Goal: Information Seeking & Learning: Learn about a topic

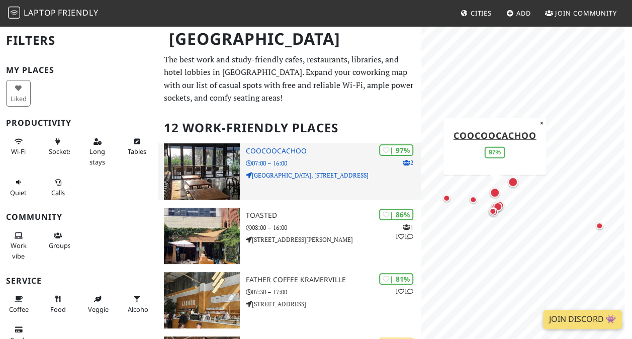
click at [213, 167] on img at bounding box center [202, 171] width 76 height 56
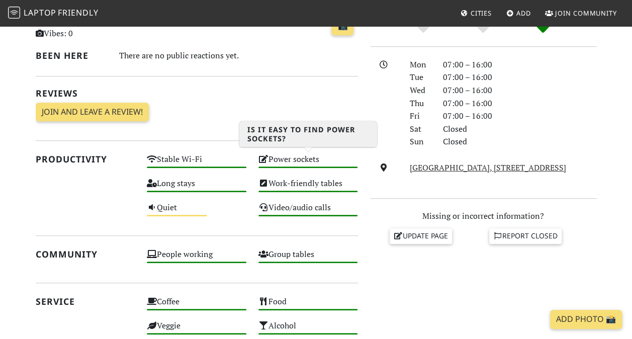
scroll to position [255, 0]
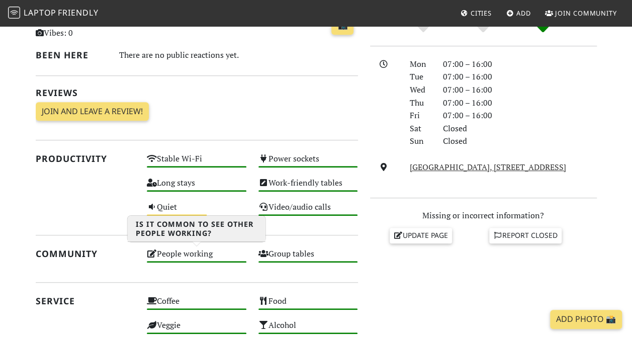
click at [196, 250] on div "People working High" at bounding box center [197, 258] width 112 height 24
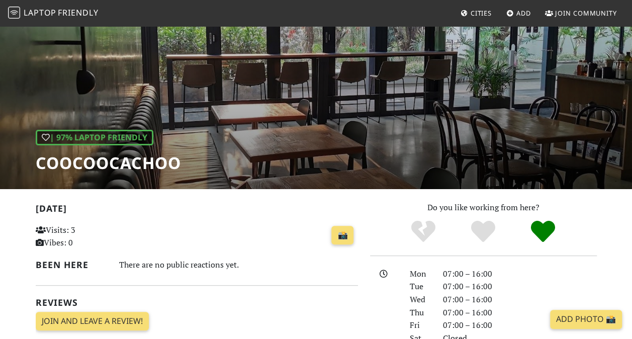
scroll to position [44, 0]
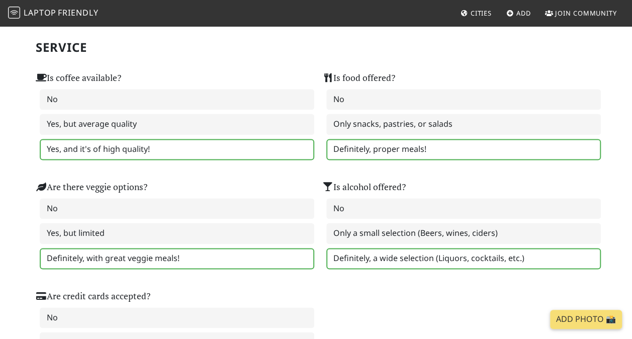
scroll to position [620, 0]
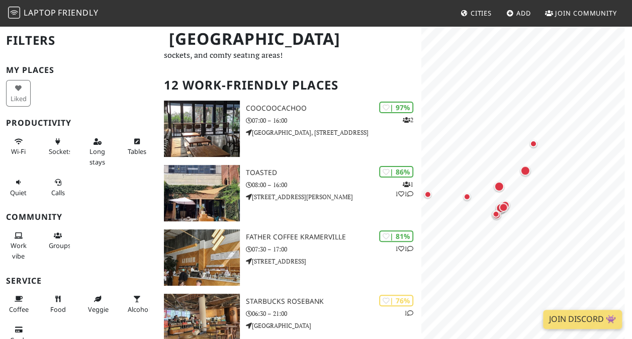
scroll to position [53, 0]
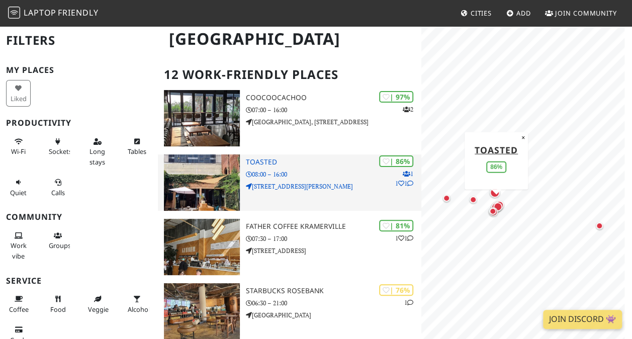
click at [204, 167] on img at bounding box center [202, 182] width 76 height 56
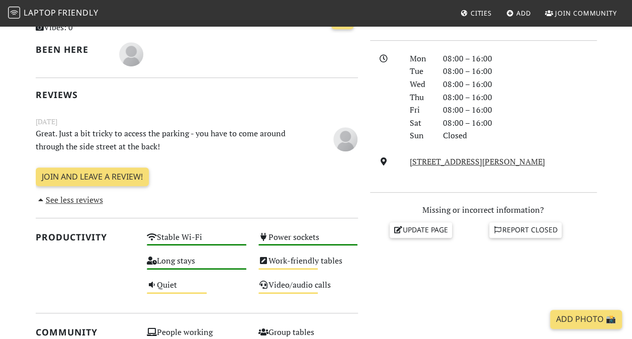
scroll to position [261, 0]
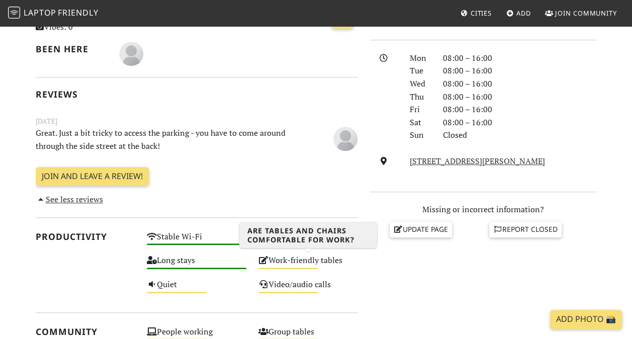
click at [275, 261] on div "Work-friendly tables Medium" at bounding box center [308, 265] width 112 height 24
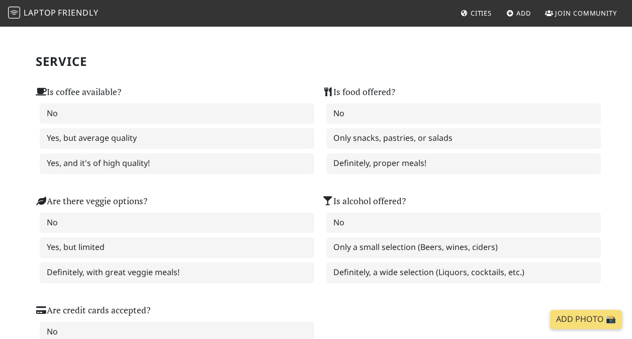
scroll to position [605, 0]
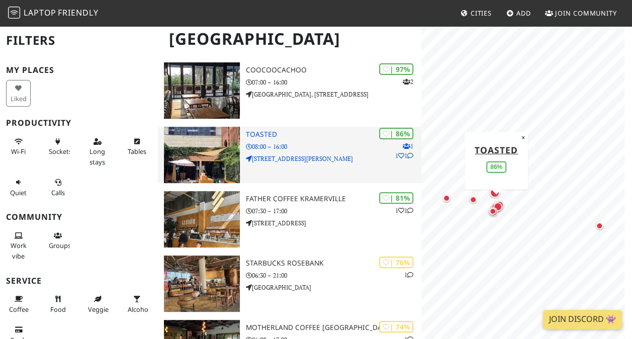
scroll to position [81, 0]
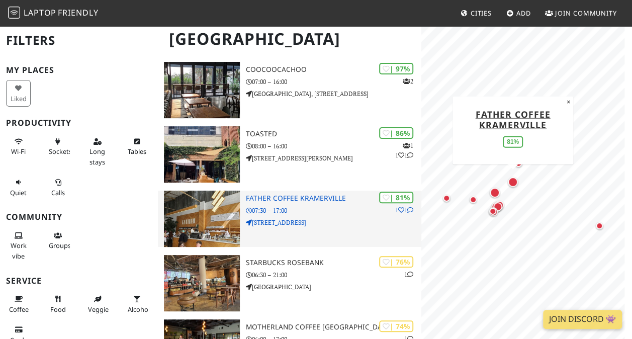
click at [232, 223] on img at bounding box center [202, 219] width 76 height 56
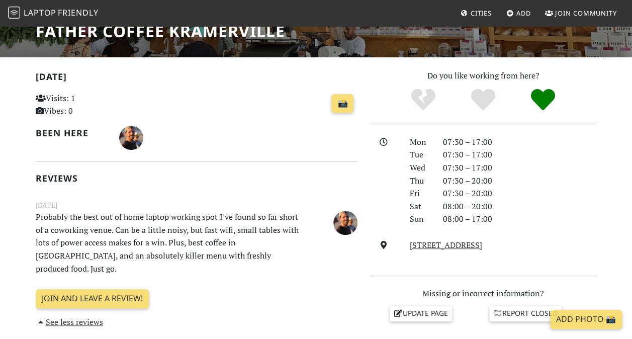
scroll to position [182, 0]
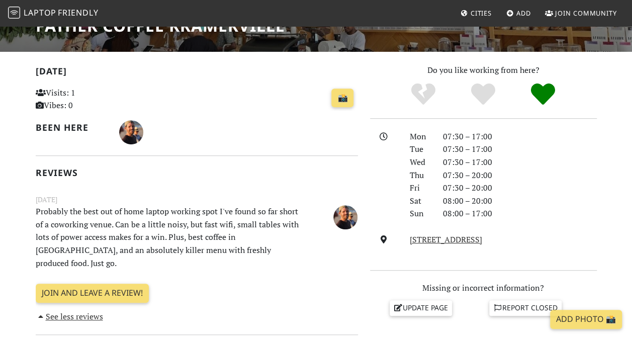
click at [43, 311] on link "See less reviews" at bounding box center [69, 316] width 67 height 11
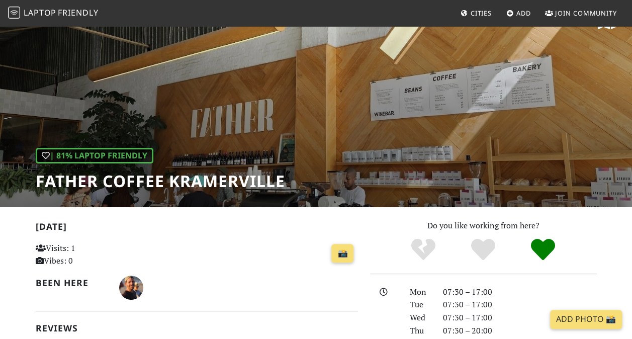
scroll to position [25, 0]
